Goal: Navigation & Orientation: Find specific page/section

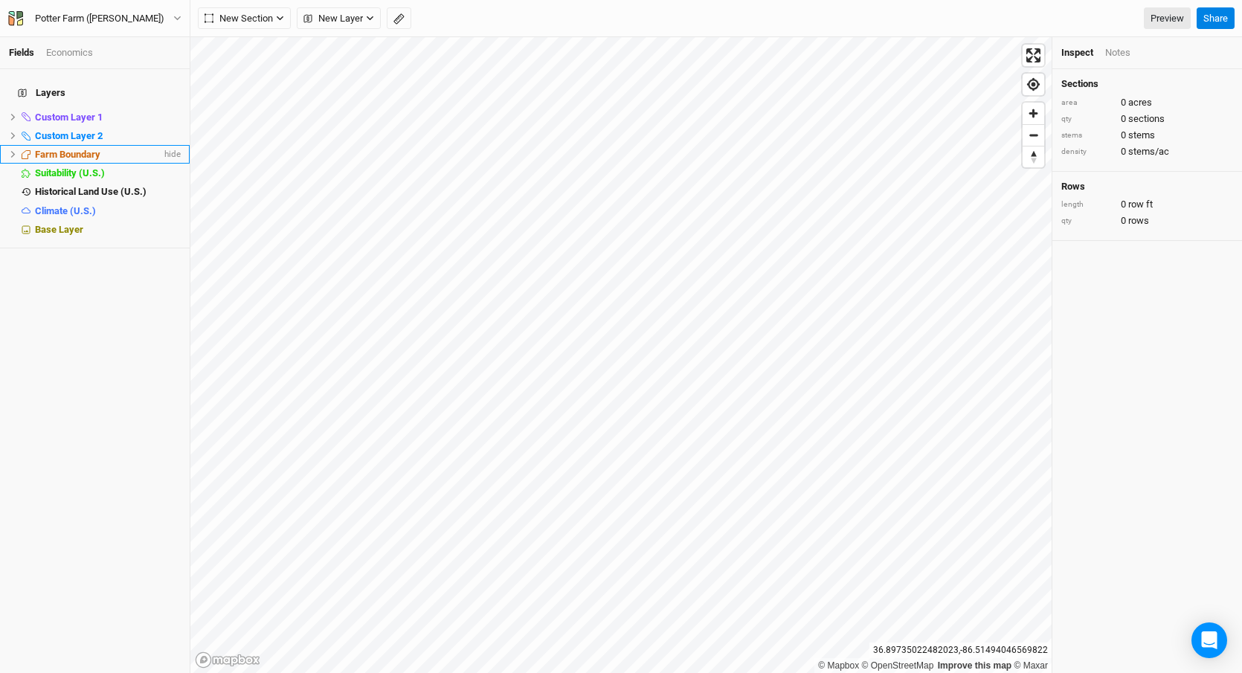
click at [44, 149] on span "Farm Boundary" at bounding box center [67, 154] width 65 height 11
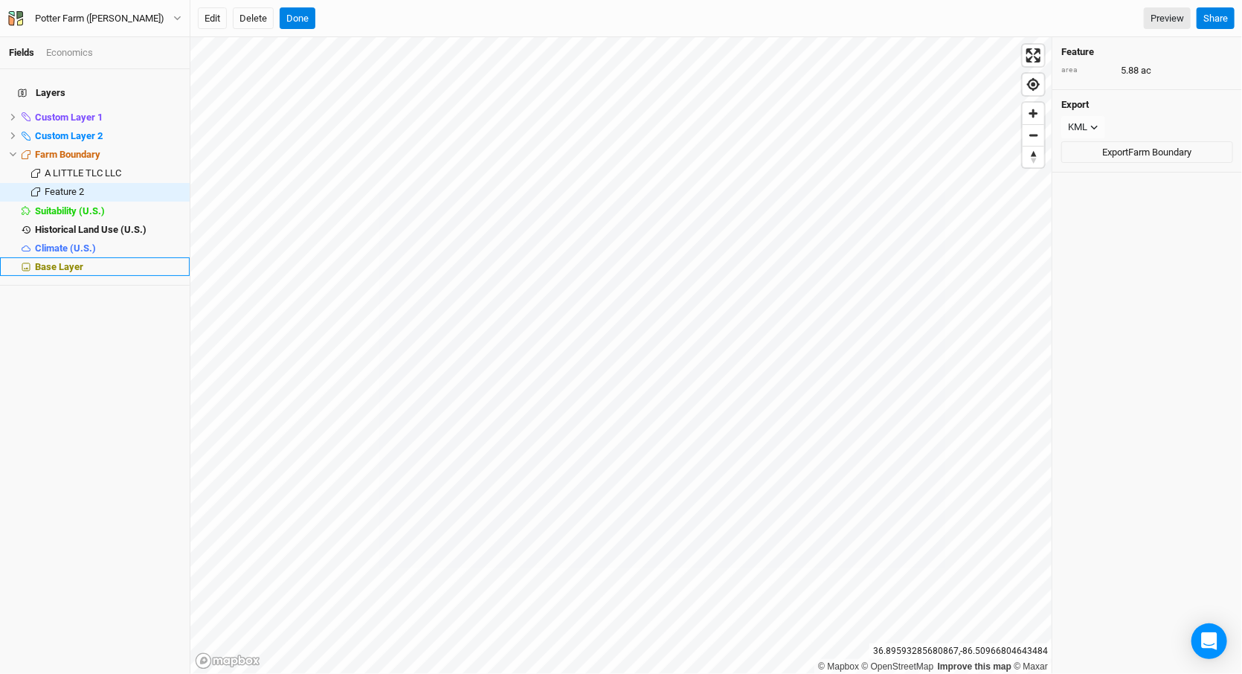
click at [48, 261] on span "Base Layer" at bounding box center [59, 266] width 48 height 11
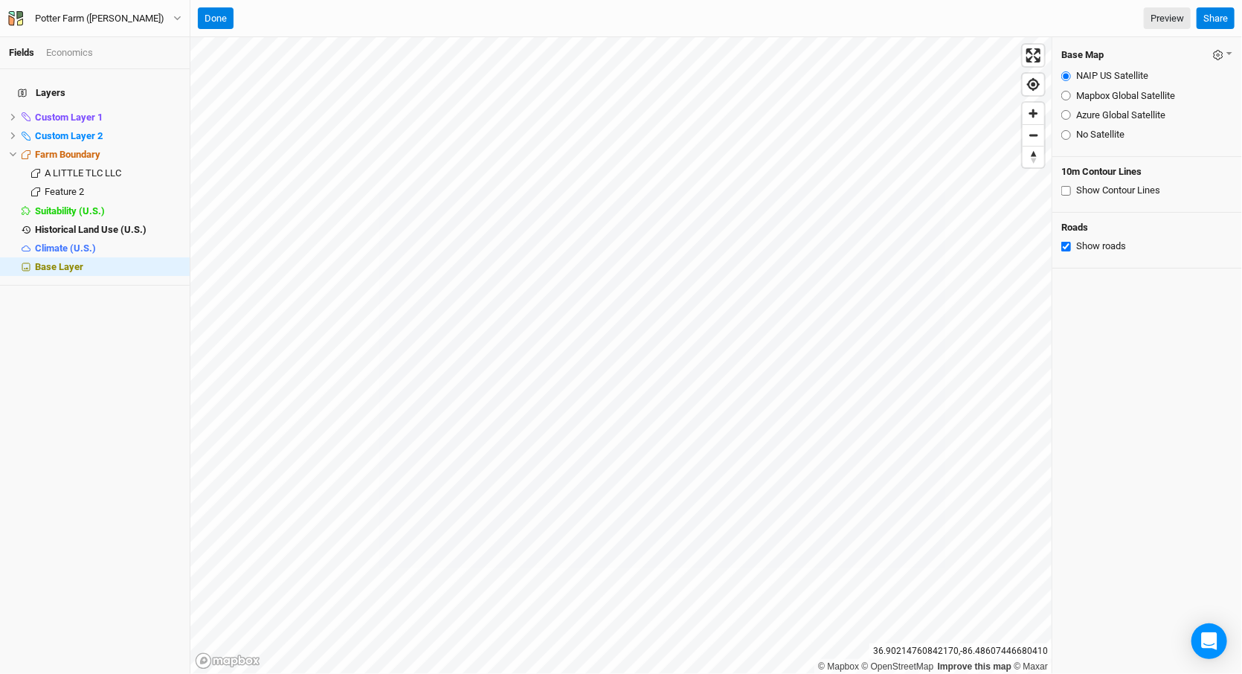
click at [1139, 98] on label "Mapbox Global Satellite" at bounding box center [1125, 95] width 99 height 13
click at [1071, 98] on input "Mapbox Global Satellite" at bounding box center [1066, 96] width 10 height 10
radio input "true"
click at [1116, 113] on label "Azure Global Satellite" at bounding box center [1120, 115] width 89 height 13
click at [1071, 113] on input "Azure Global Satellite" at bounding box center [1066, 115] width 10 height 10
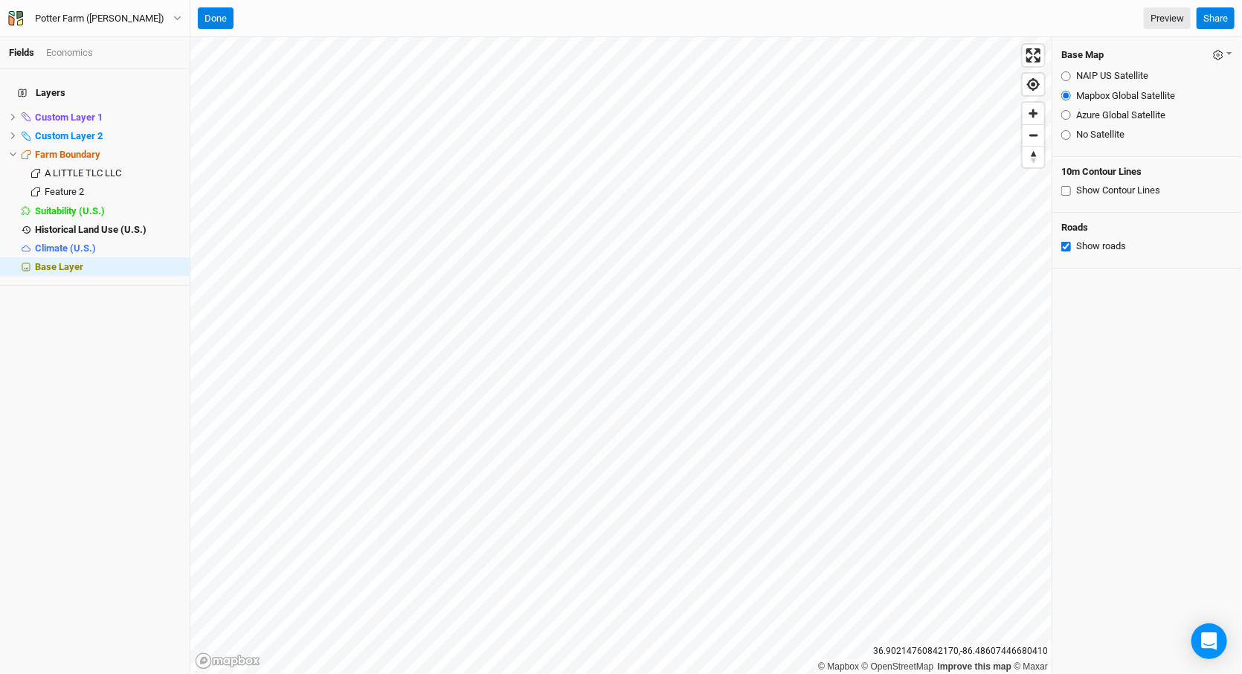
radio input "true"
click at [82, 149] on span "Farm Boundary" at bounding box center [67, 154] width 65 height 11
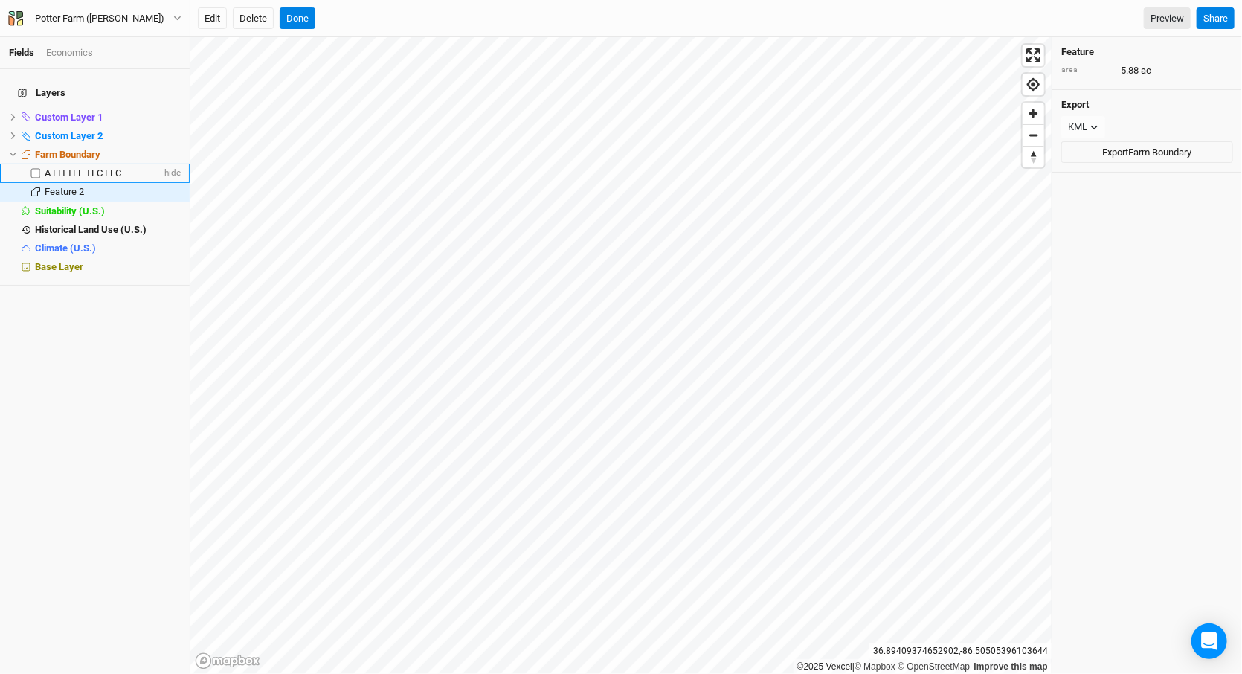
click at [97, 167] on span "A LITTLE TLC LLC" at bounding box center [83, 172] width 77 height 11
click at [79, 186] on span "Feature 2" at bounding box center [64, 191] width 39 height 11
click at [1060, 297] on div "©2025 Vexcel | © Mapbox © OpenStreetMap Improve this map [GEOGRAPHIC_DATA] Feat…" at bounding box center [715, 355] width 1051 height 636
